Goal: Communication & Community: Answer question/provide support

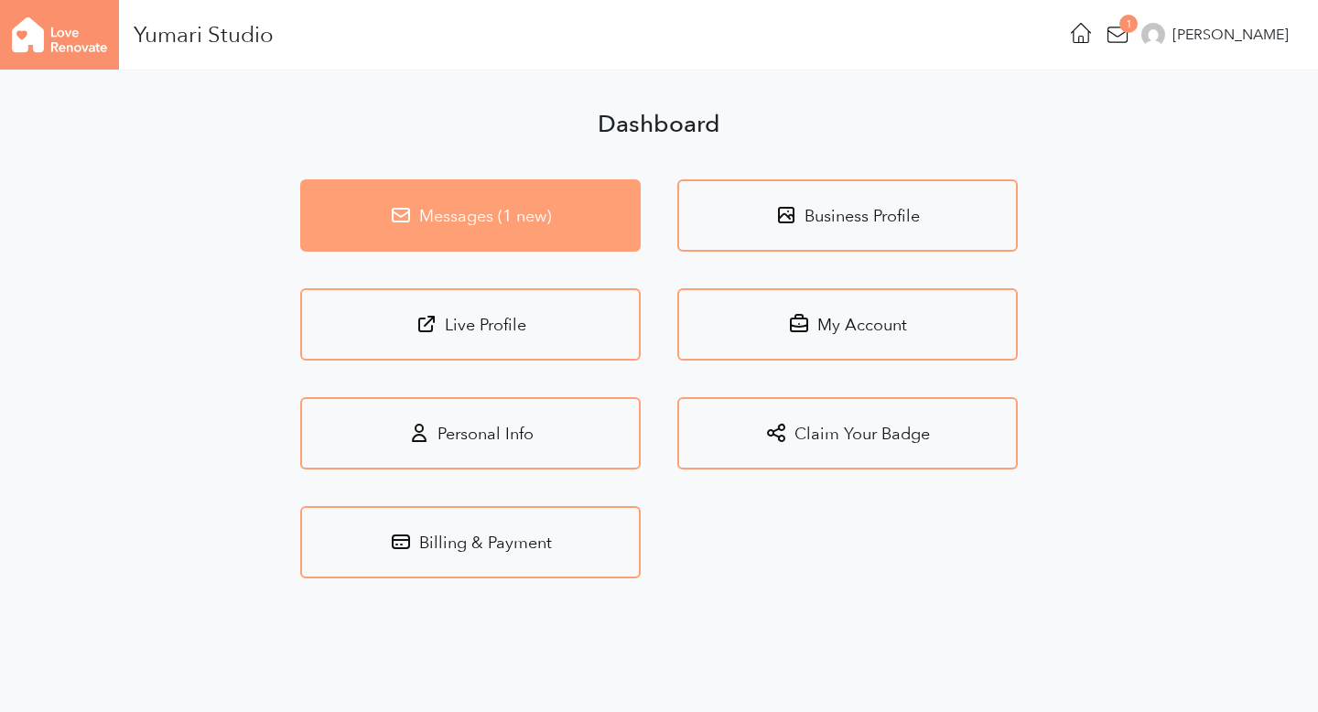
click at [556, 219] on link "Messages (1 new)" at bounding box center [470, 215] width 341 height 72
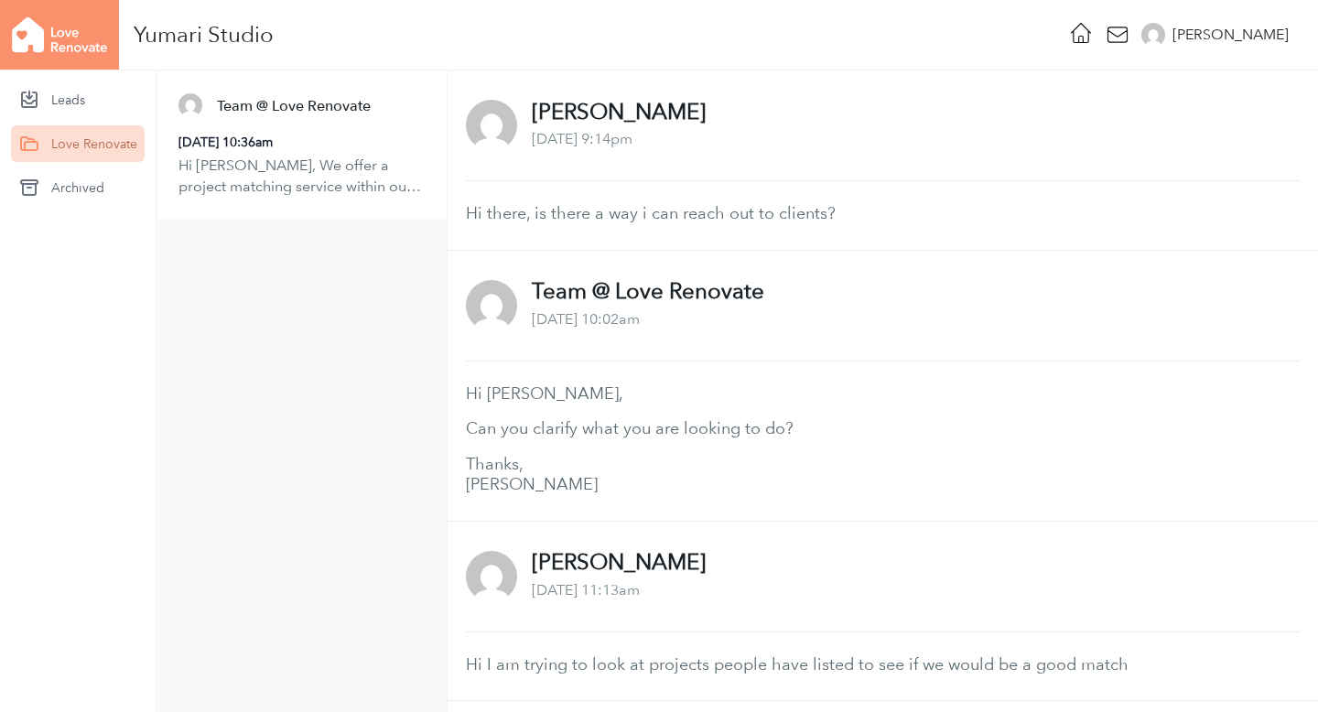
scroll to position [860, 0]
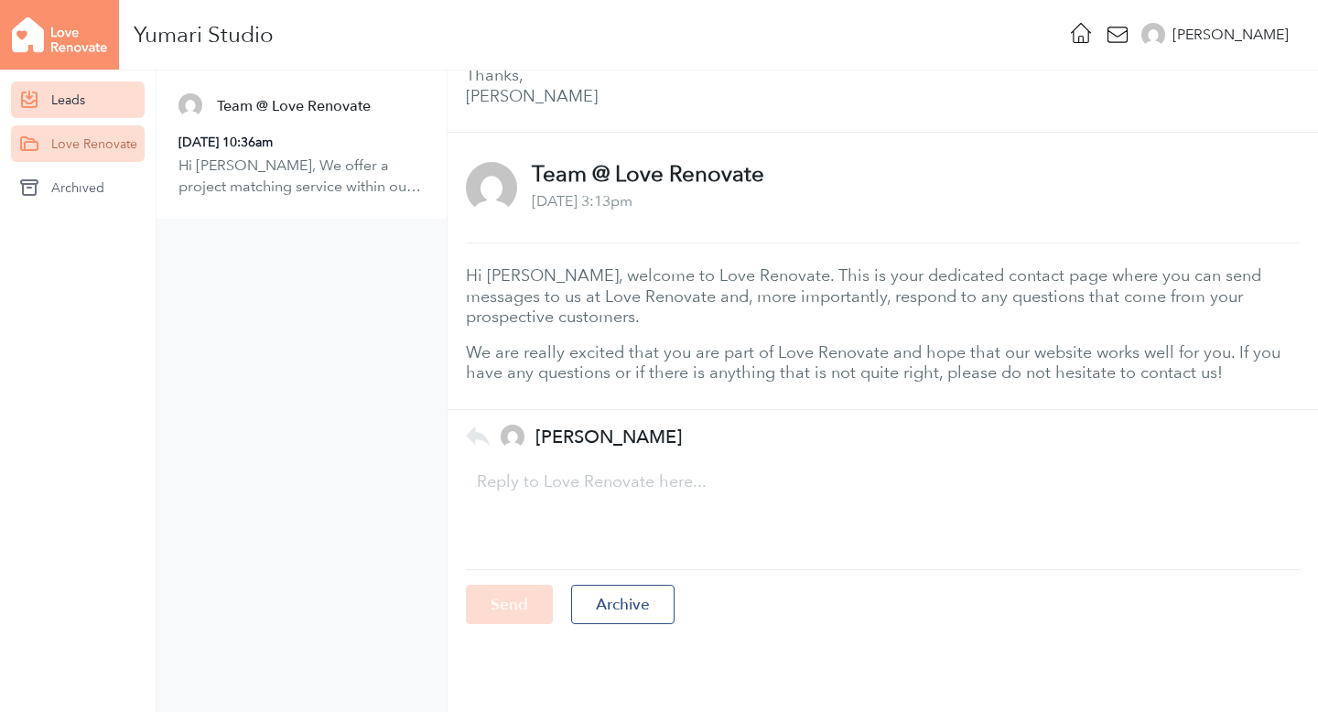
click at [41, 114] on link "Leads" at bounding box center [78, 99] width 134 height 37
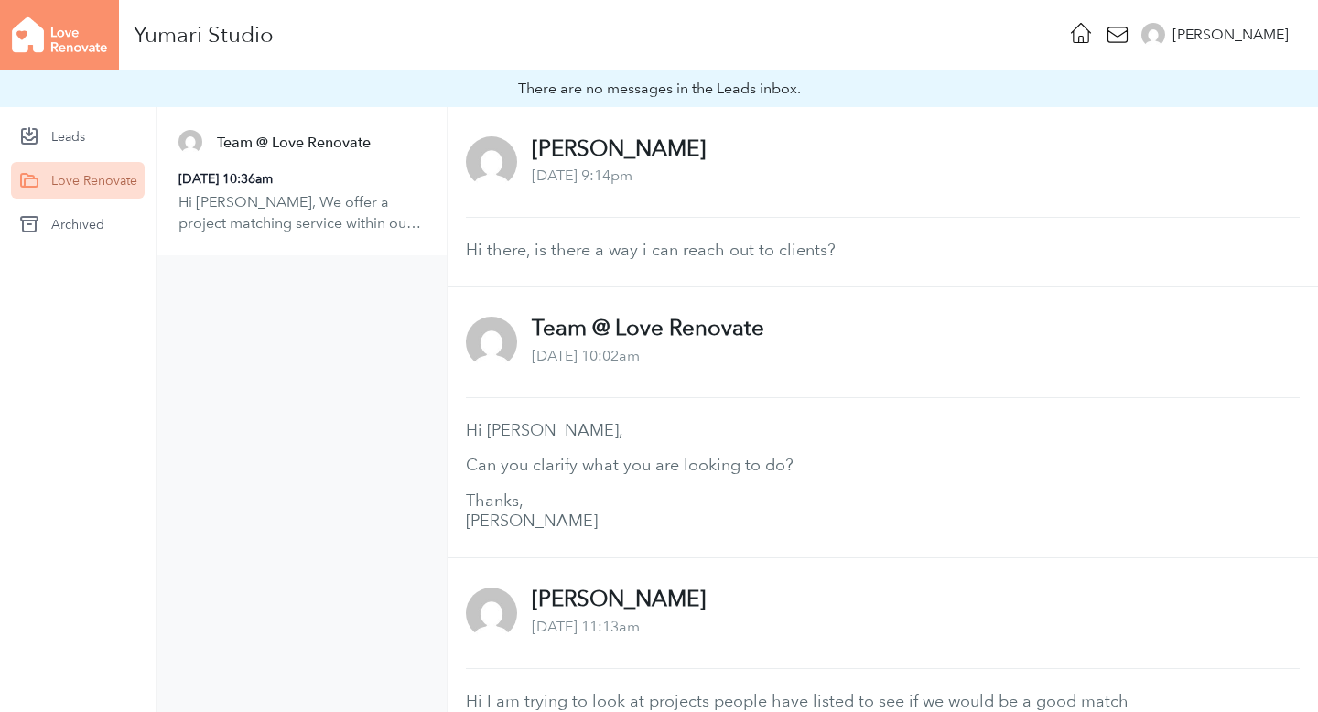
click at [237, 227] on p "Hi [PERSON_NAME], We offer a project matching service within our Pro plan, howe…" at bounding box center [302, 212] width 246 height 41
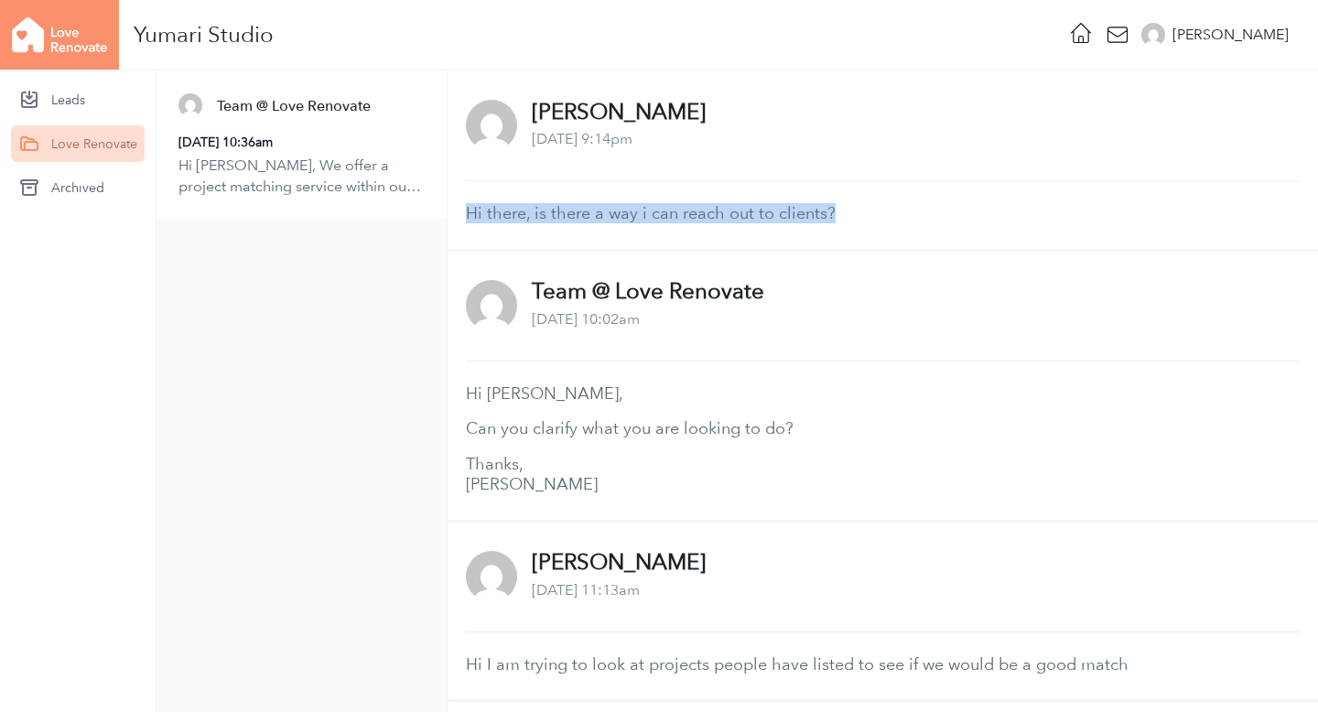
drag, startPoint x: 845, startPoint y: 210, endPoint x: 457, endPoint y: 207, distance: 388.2
click at [457, 207] on div "[PERSON_NAME] [DATE] 9:14pm Hi there, is there a way i can reach out to clients?" at bounding box center [883, 159] width 871 height 179
copy p "Hi there, is there a way i can reach out to clients?"
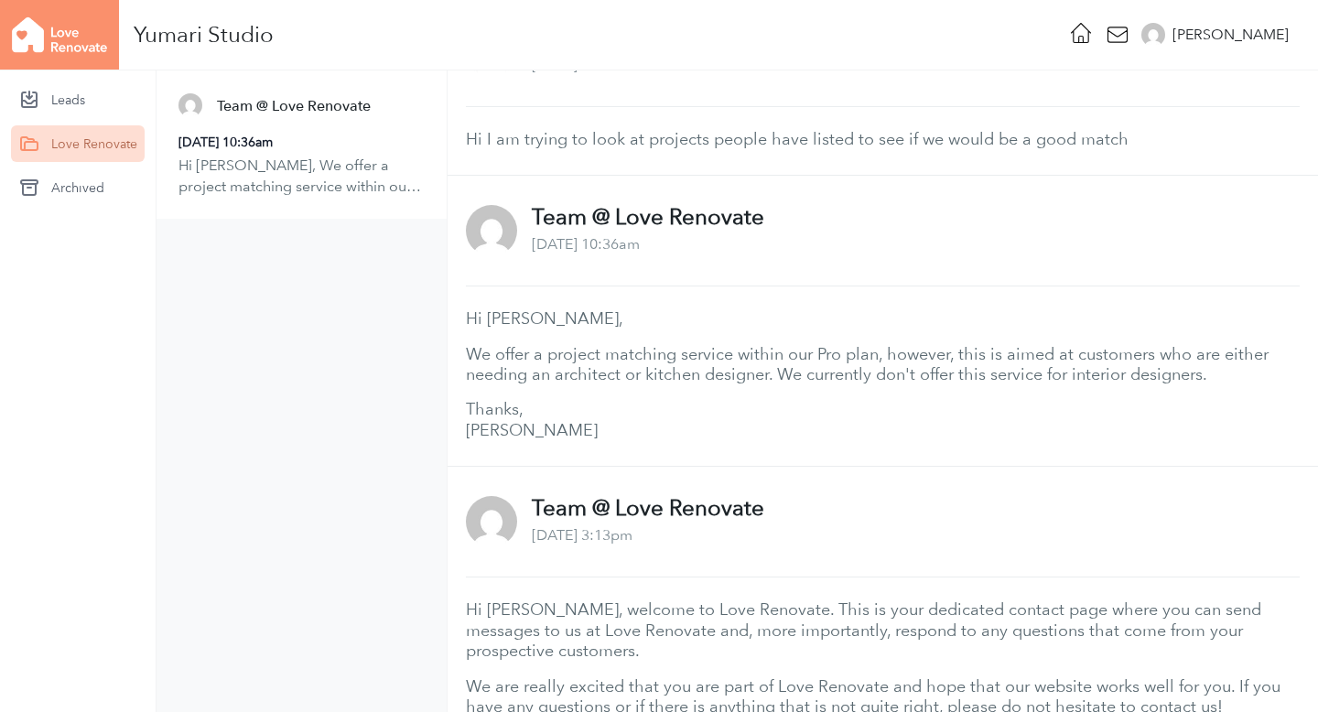
scroll to position [860, 0]
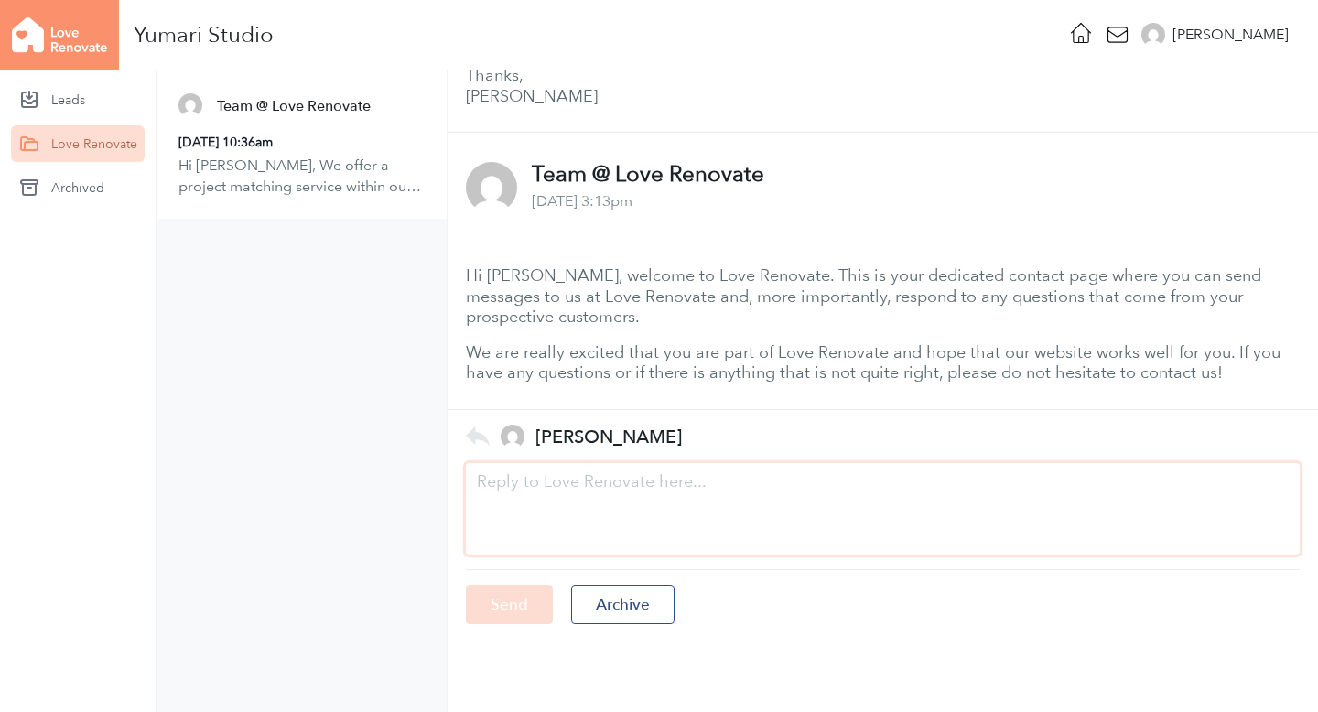
click at [536, 481] on textarea at bounding box center [883, 509] width 834 height 92
paste textarea "Hi there, is there a way i can reach out to clients?"
type textarea "Hi there, is there a way i can reach out to clients?"
click at [515, 607] on input "Send" at bounding box center [509, 604] width 87 height 39
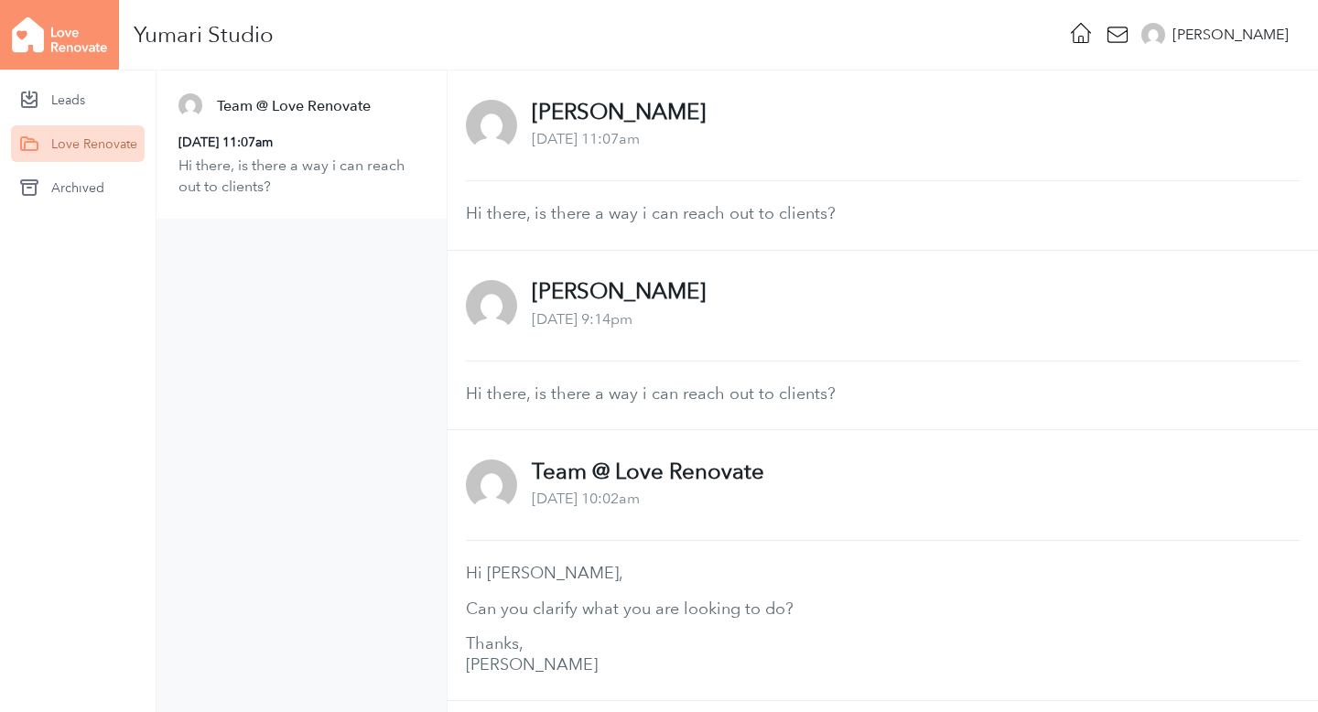
scroll to position [1040, 0]
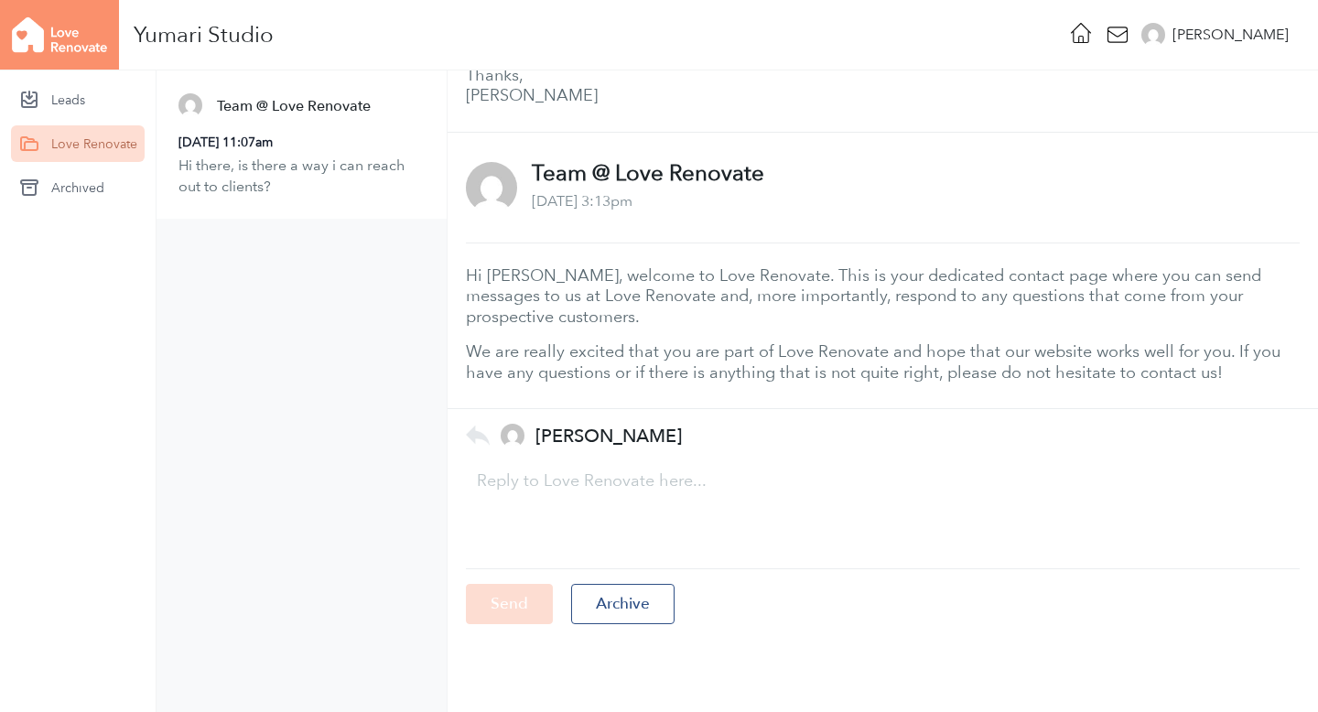
click at [102, 125] on div "Love Renovate" at bounding box center [78, 143] width 134 height 37
click at [89, 99] on link "Leads" at bounding box center [78, 99] width 134 height 37
